Goal: Book appointment/travel/reservation

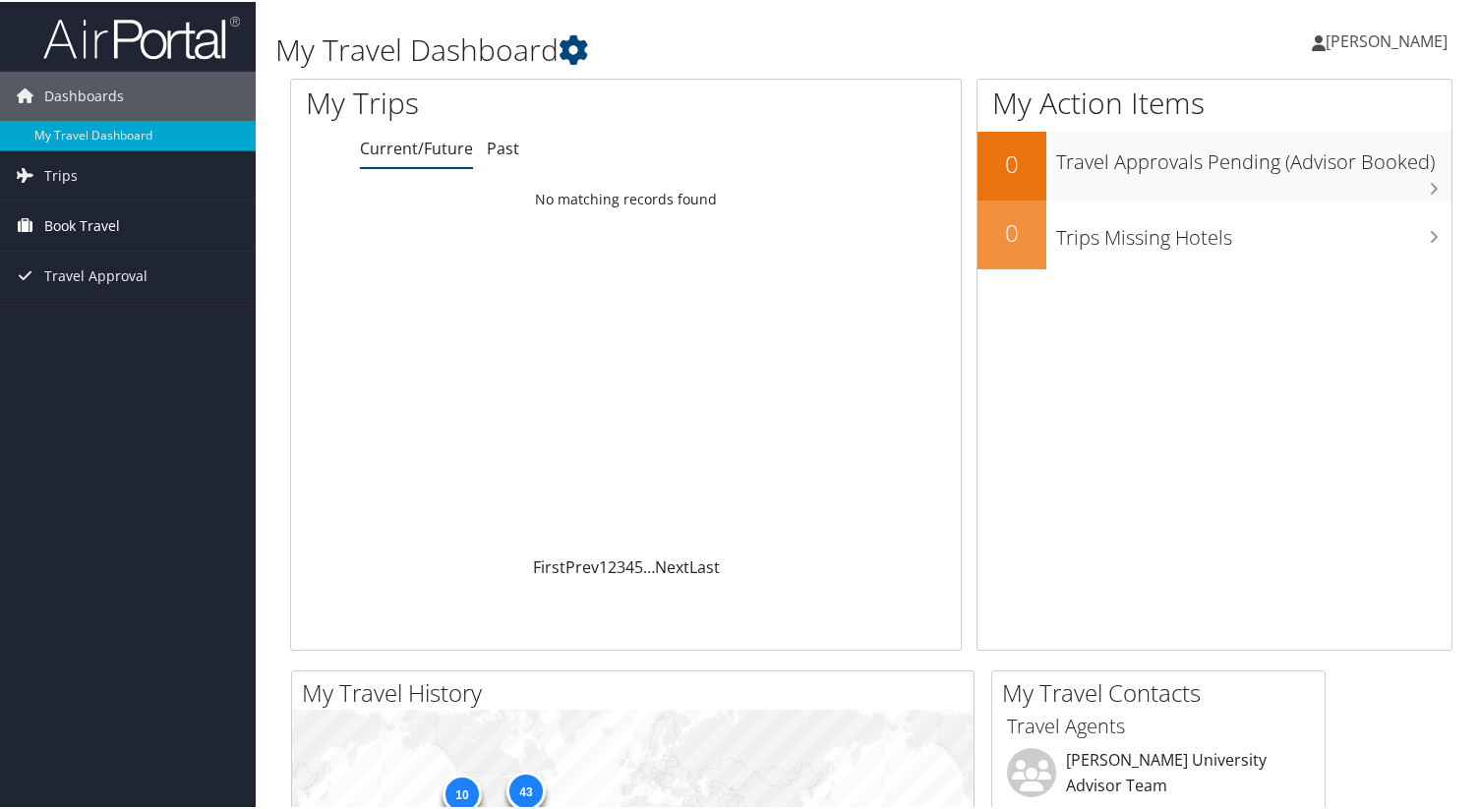
click at [91, 222] on span "Book Travel" at bounding box center [82, 224] width 76 height 49
click at [84, 295] on link "Book/Manage Online Trips" at bounding box center [128, 293] width 256 height 30
